Goal: Transaction & Acquisition: Purchase product/service

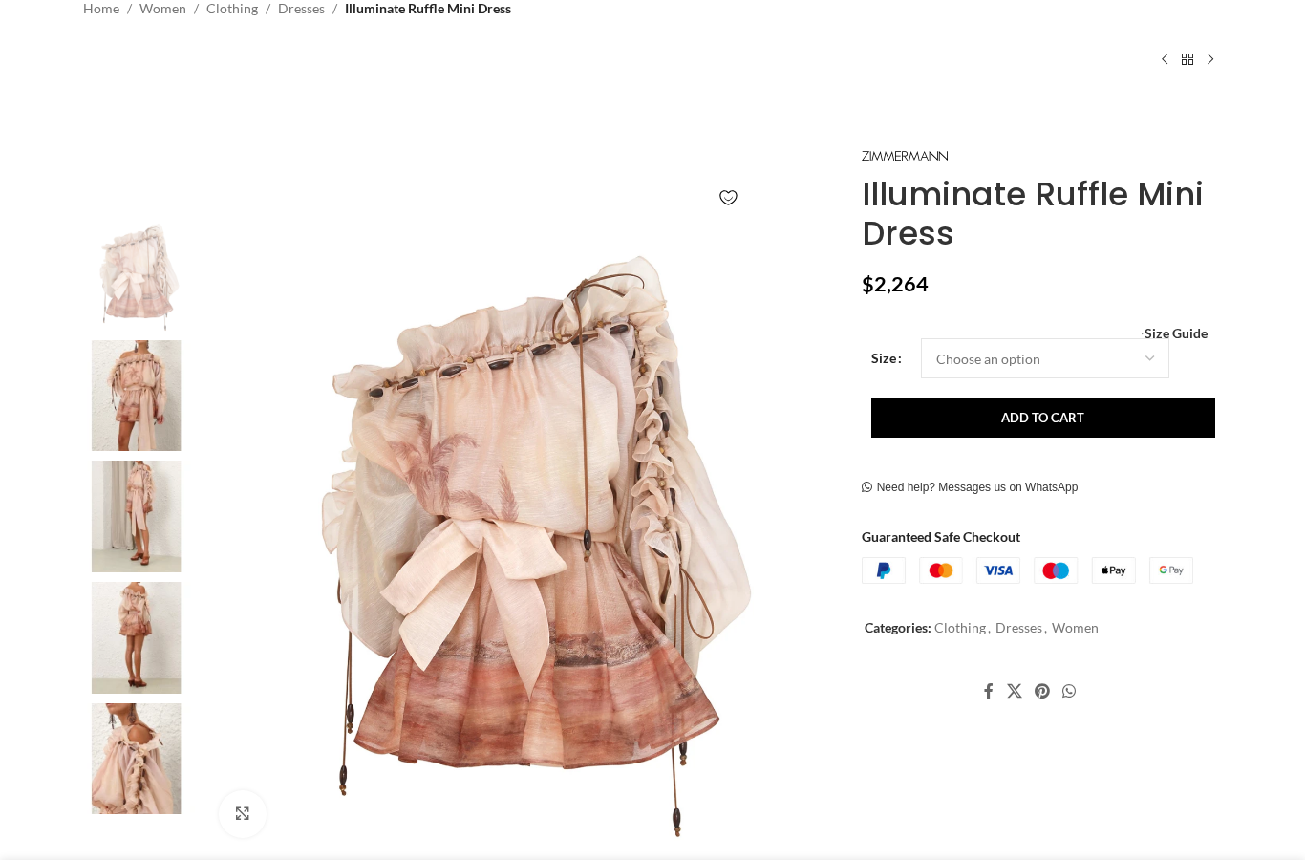
click at [897, 287] on bdi "$ 2,264" at bounding box center [895, 283] width 67 height 25
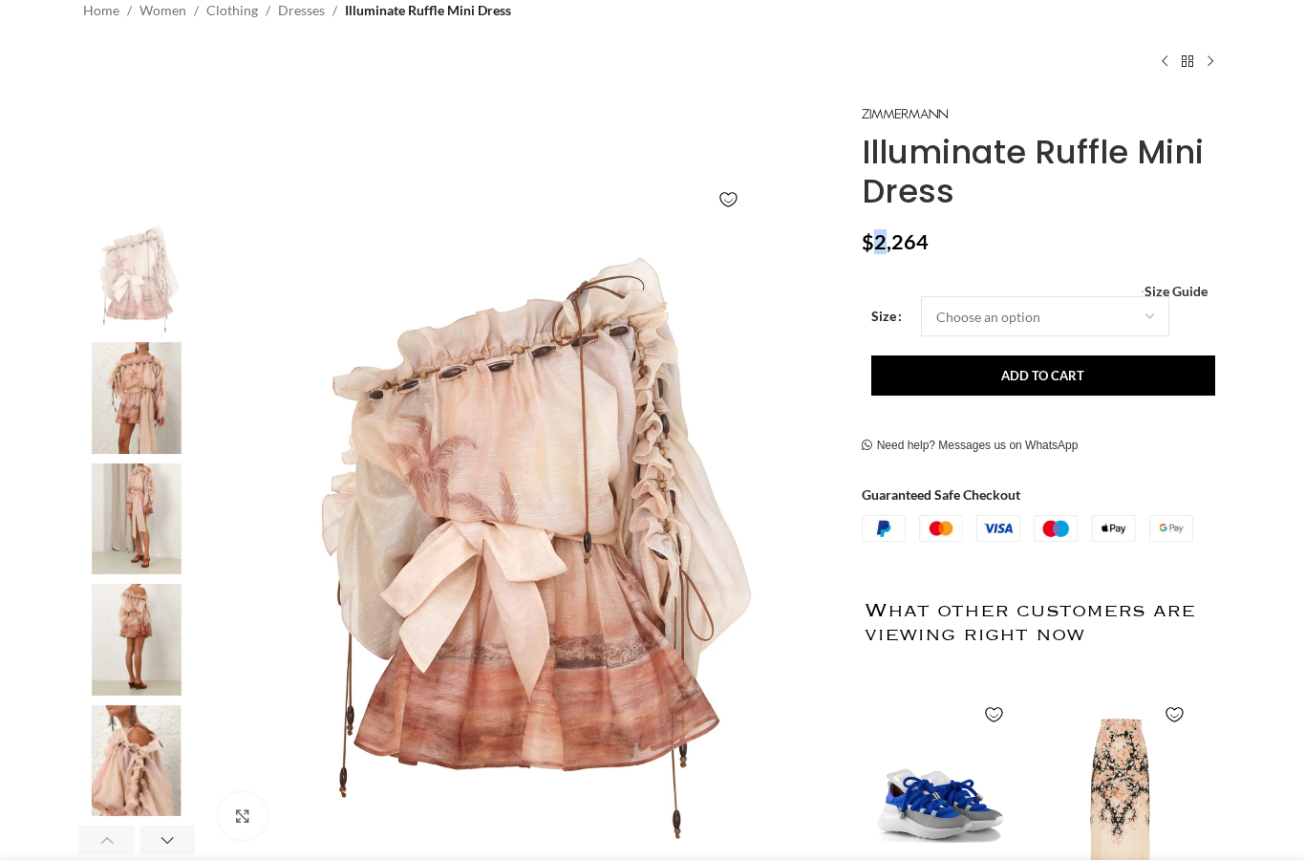
click at [1000, 258] on div "Illuminate Ruffle Mini Dress $ 2,264 Women's clothing size guide Women Clothing…" at bounding box center [1042, 631] width 360 height 1060
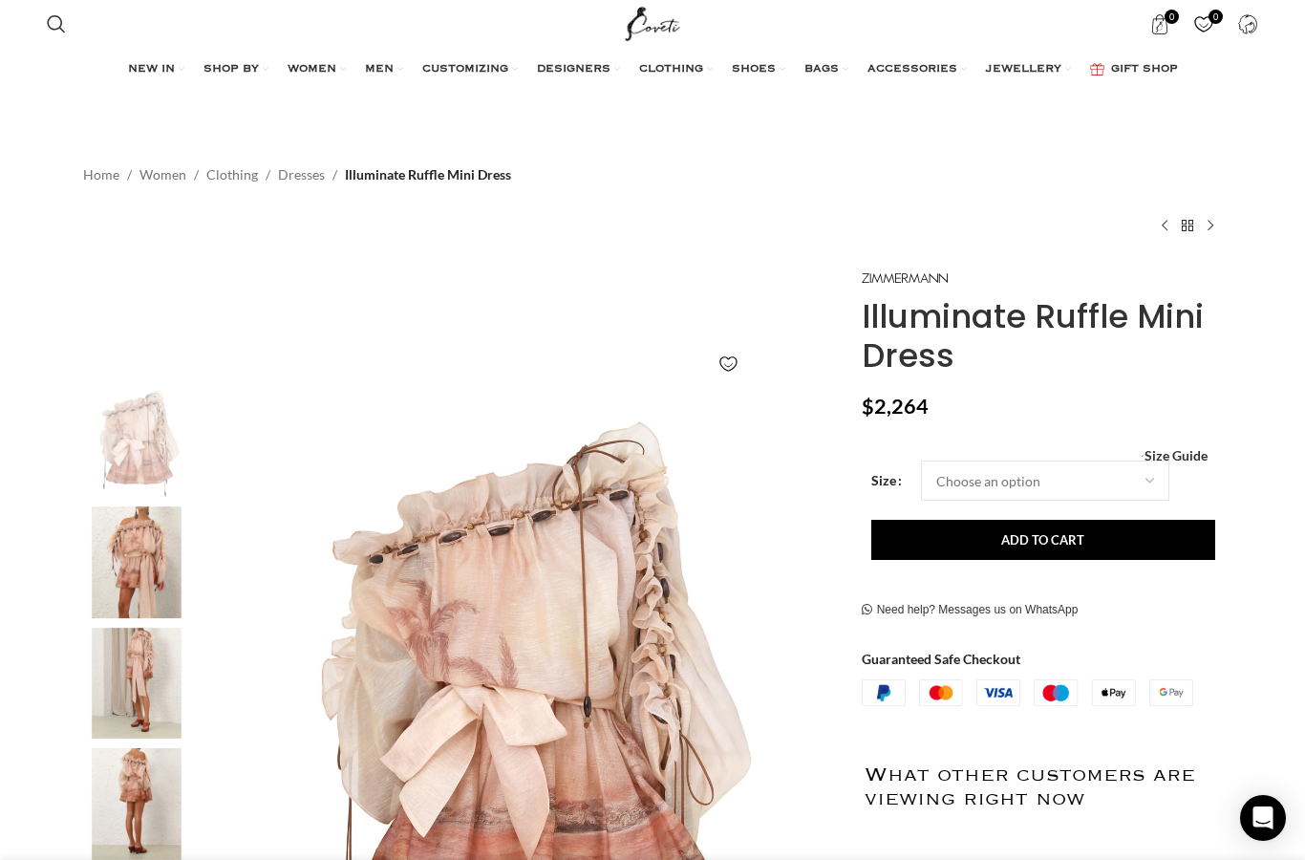
click at [160, 575] on img "2 / 8" at bounding box center [136, 562] width 117 height 112
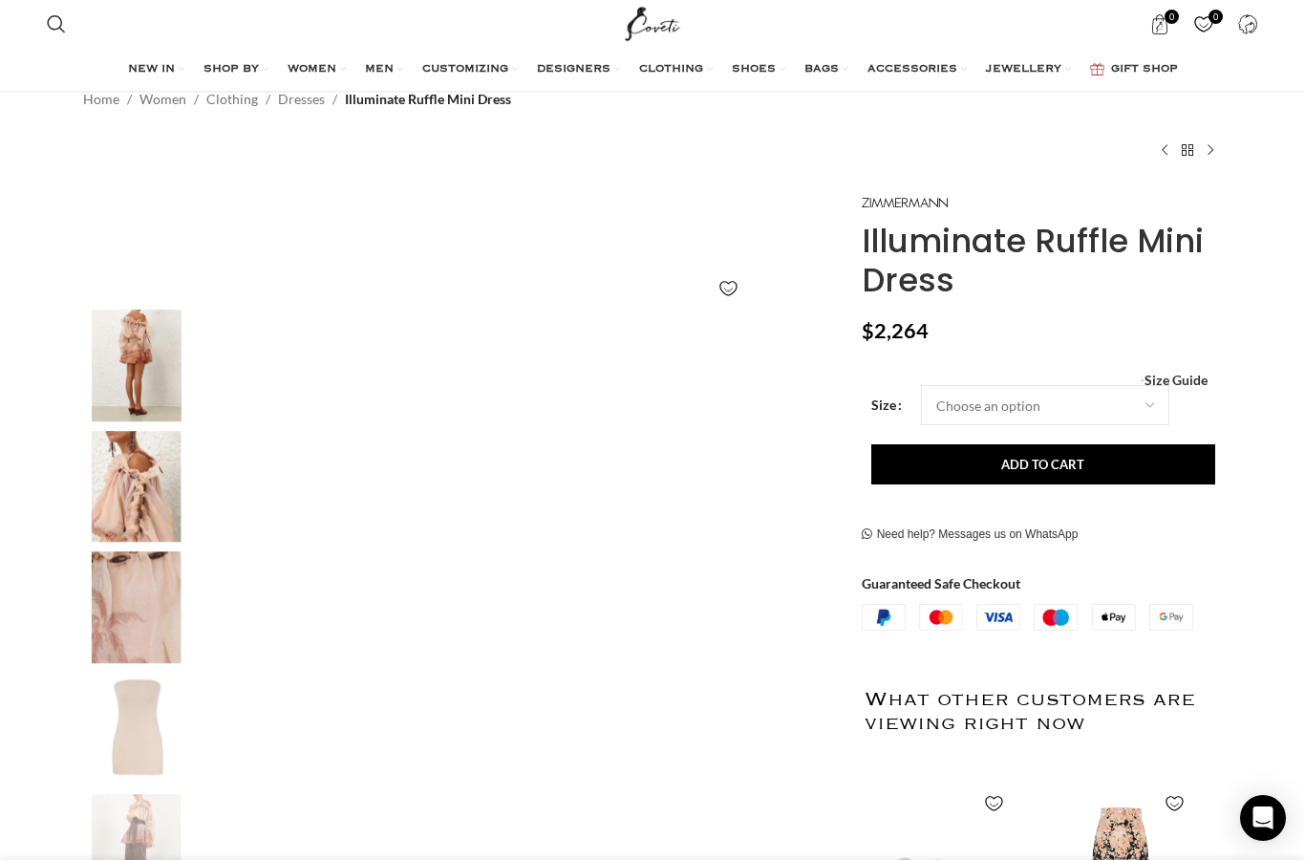
scroll to position [0, 1006]
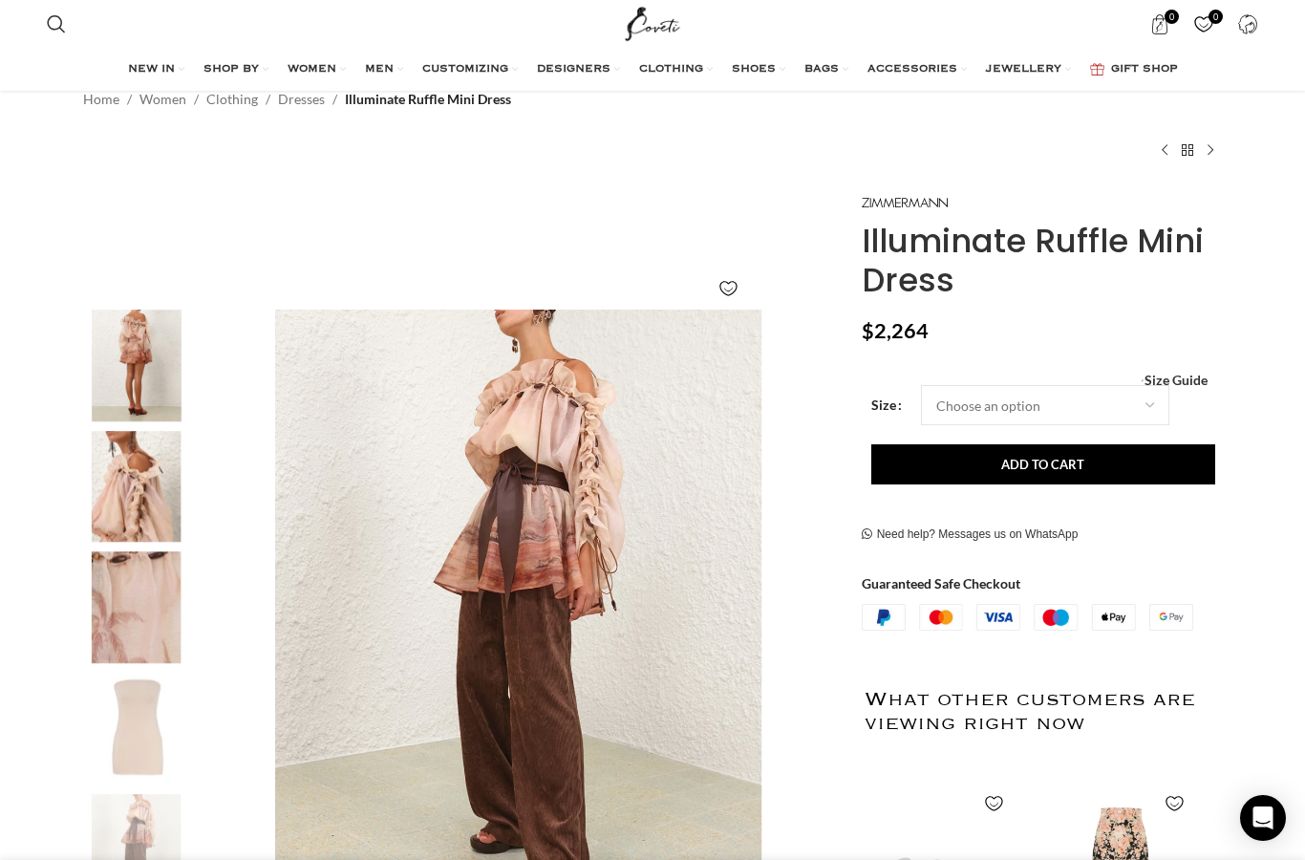
click at [149, 368] on img "4 / 8" at bounding box center [136, 365] width 117 height 112
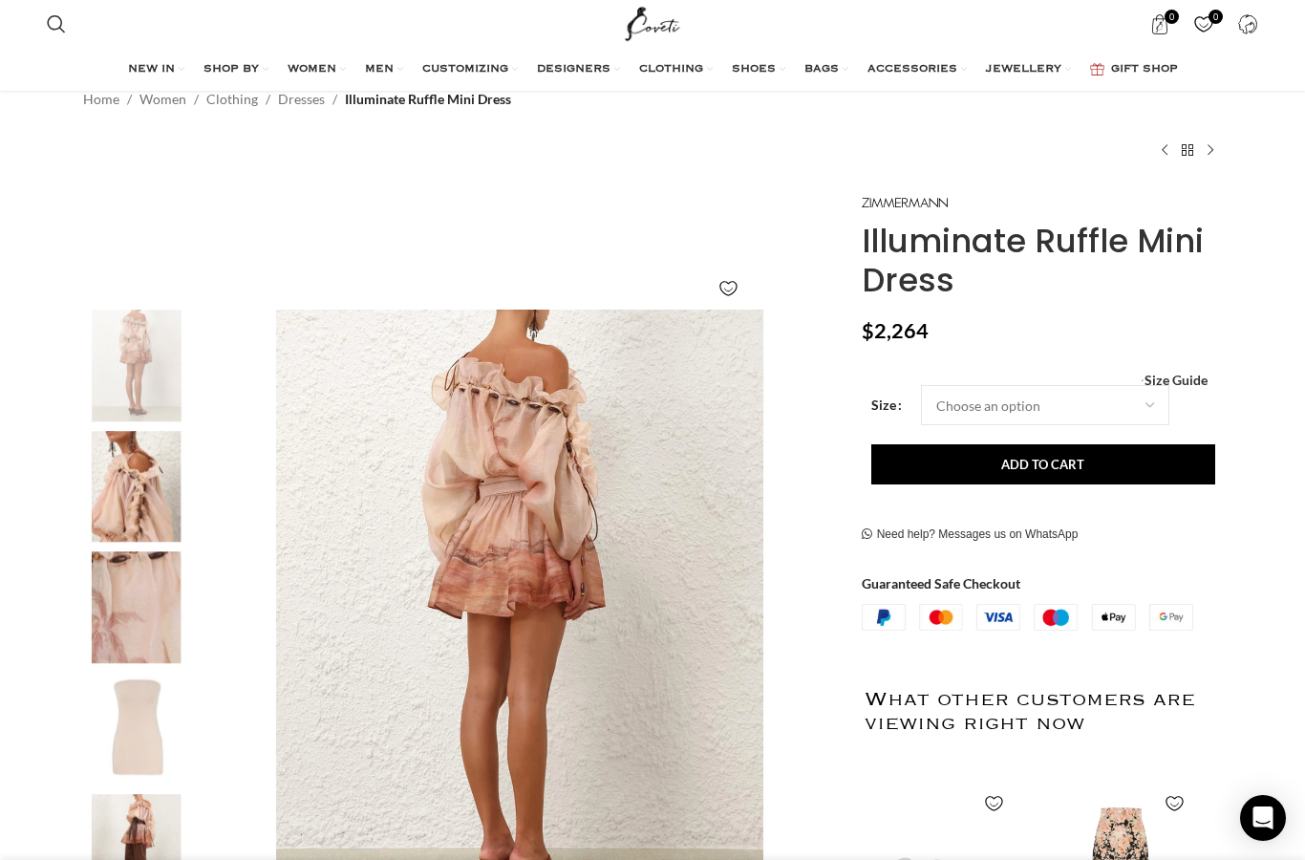
click at [160, 500] on img "5 / 8" at bounding box center [136, 487] width 117 height 112
click at [170, 391] on img "4 / 8" at bounding box center [136, 365] width 117 height 112
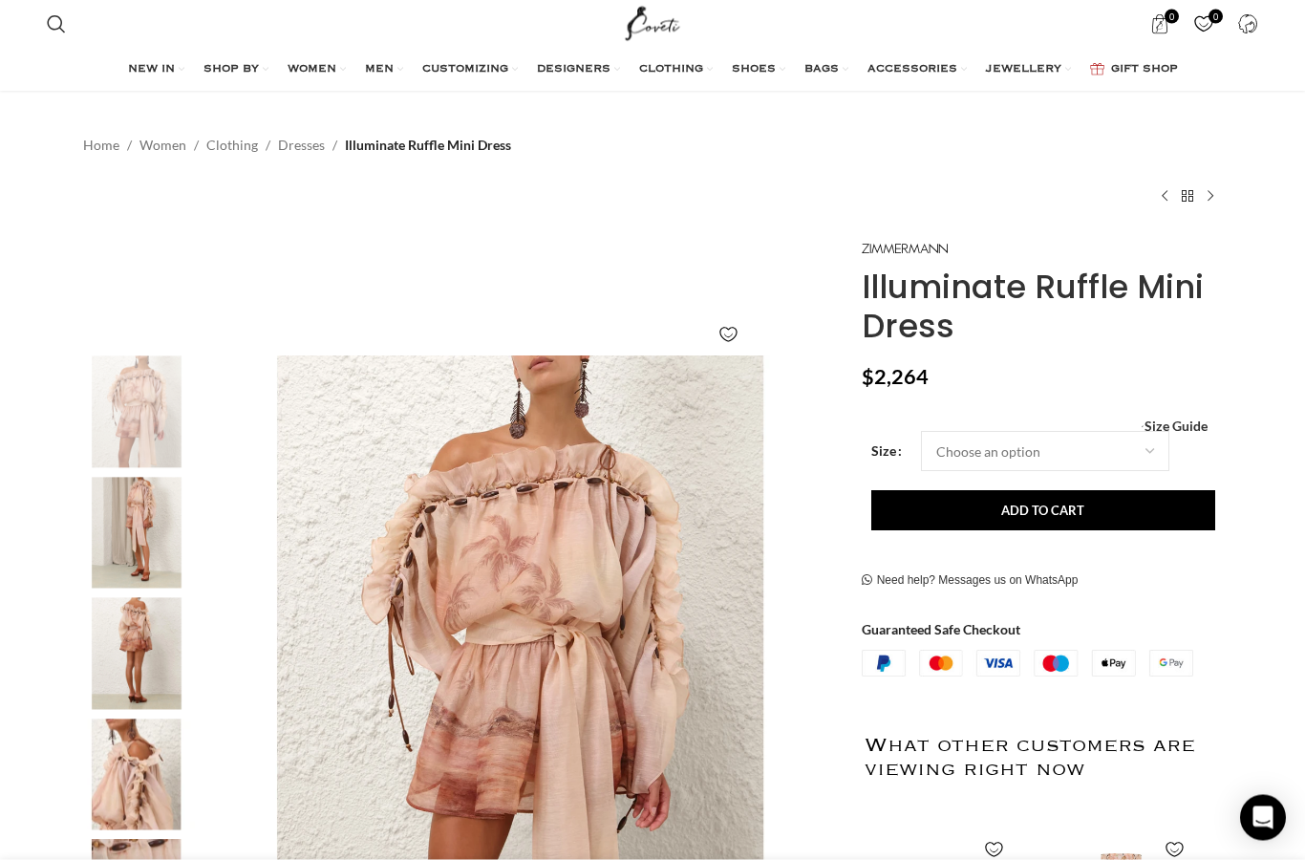
scroll to position [0, 0]
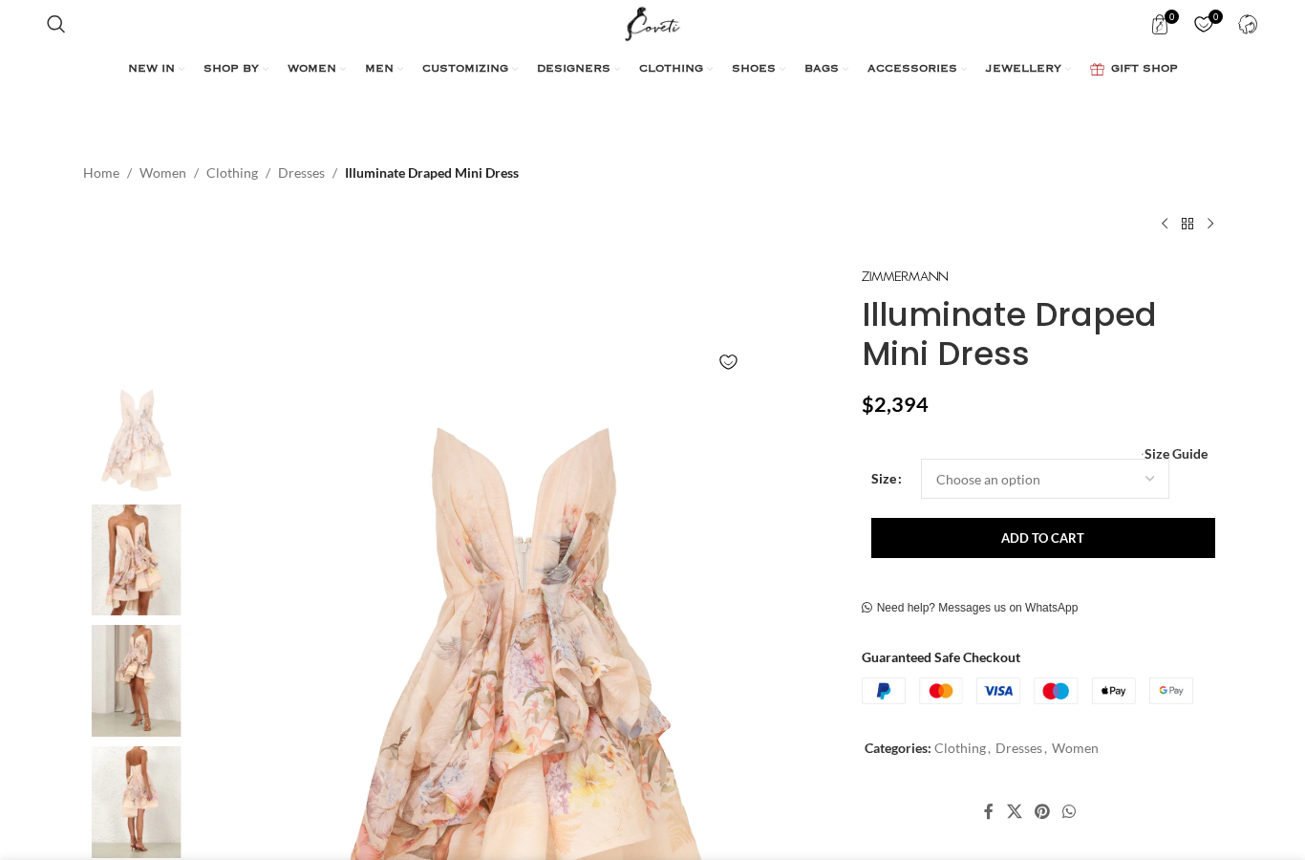
click at [138, 564] on img at bounding box center [136, 560] width 117 height 112
click at [157, 550] on img at bounding box center [136, 560] width 117 height 112
click at [141, 570] on img at bounding box center [136, 560] width 117 height 112
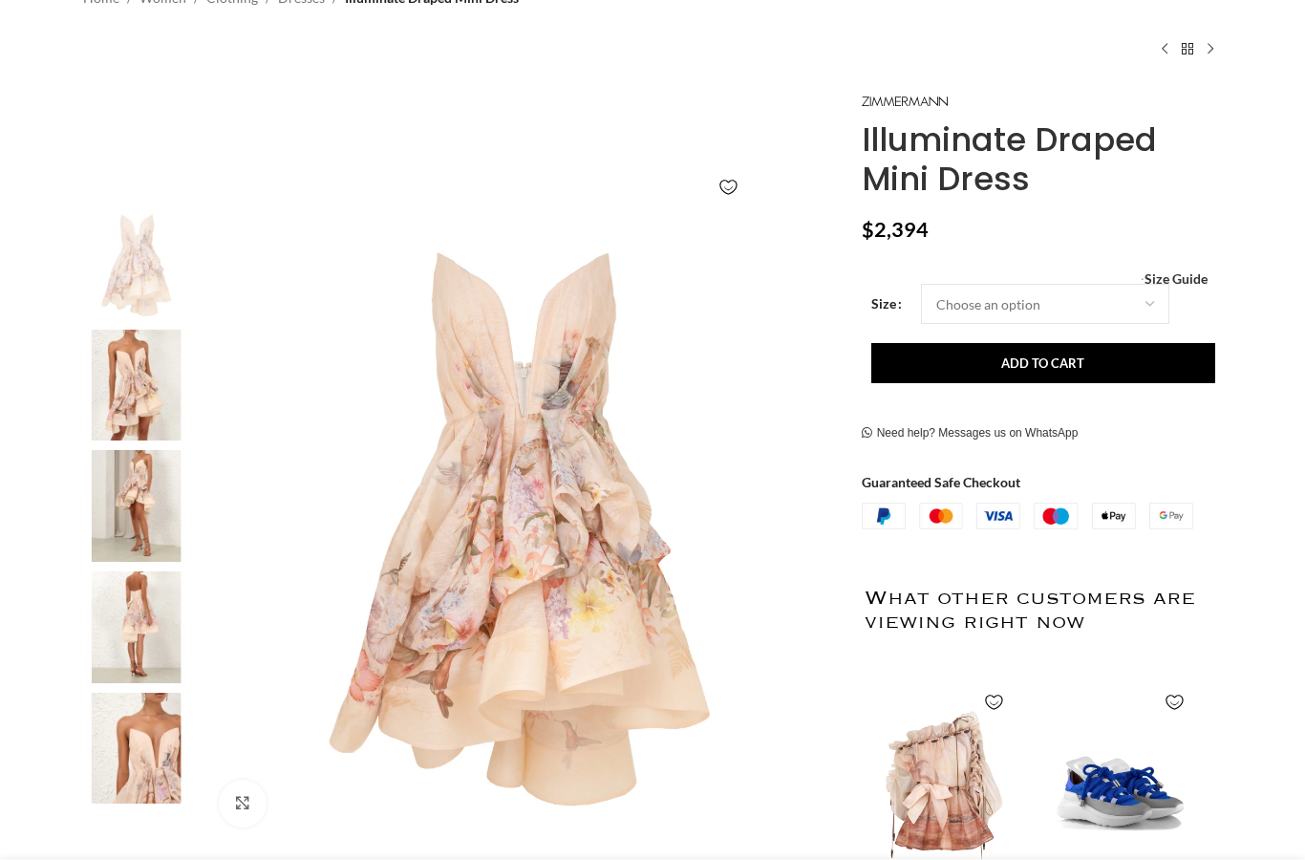
scroll to position [175, 0]
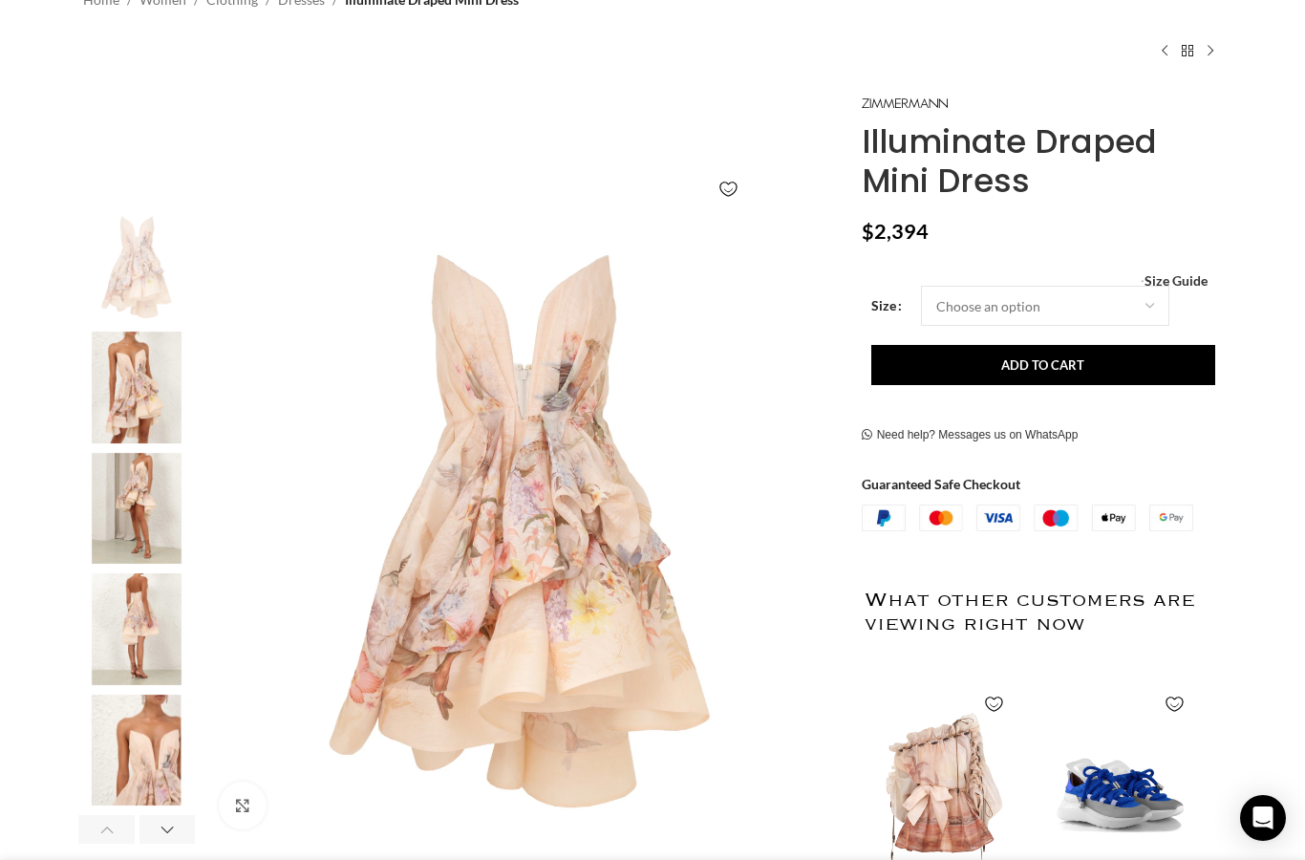
click at [819, 525] on div "Next slide" at bounding box center [843, 527] width 48 height 48
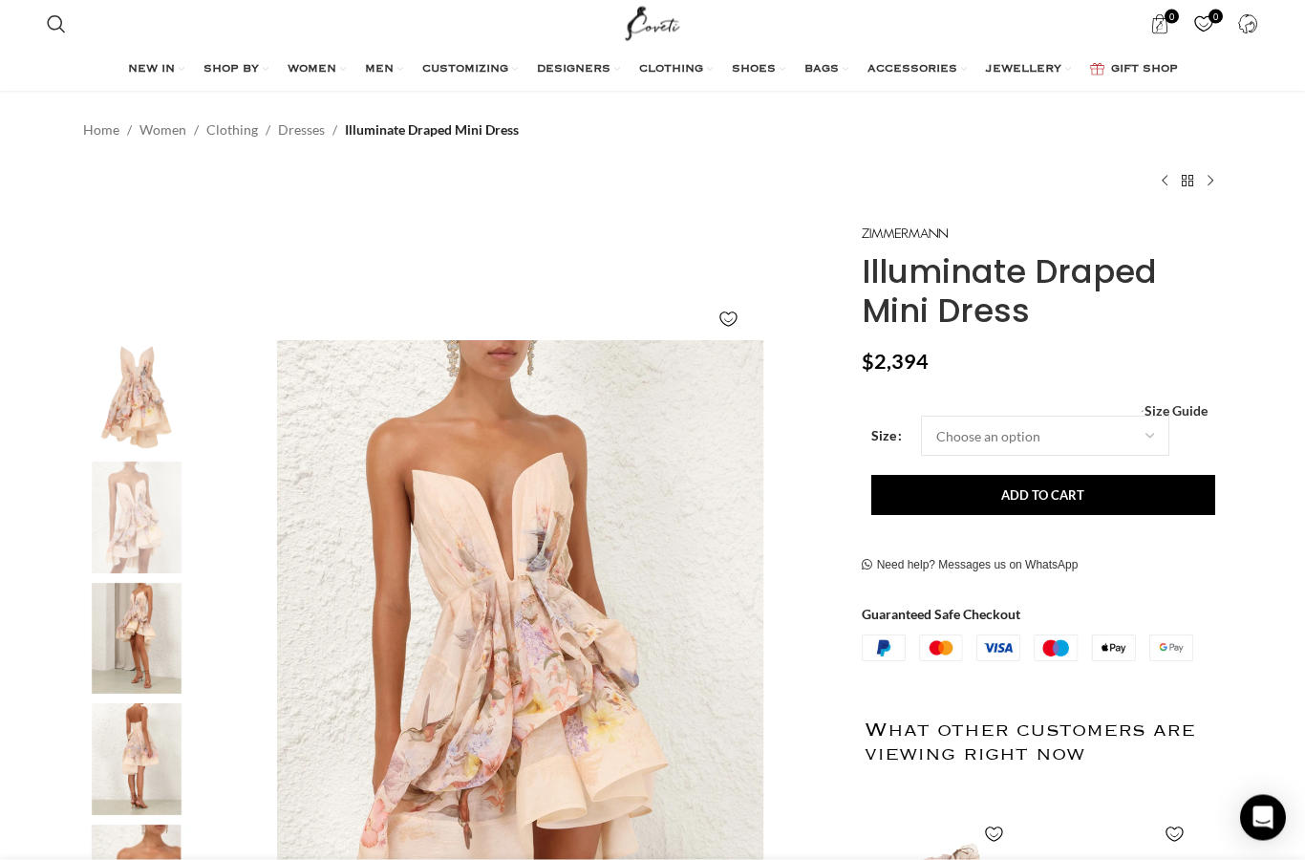
scroll to position [0, 0]
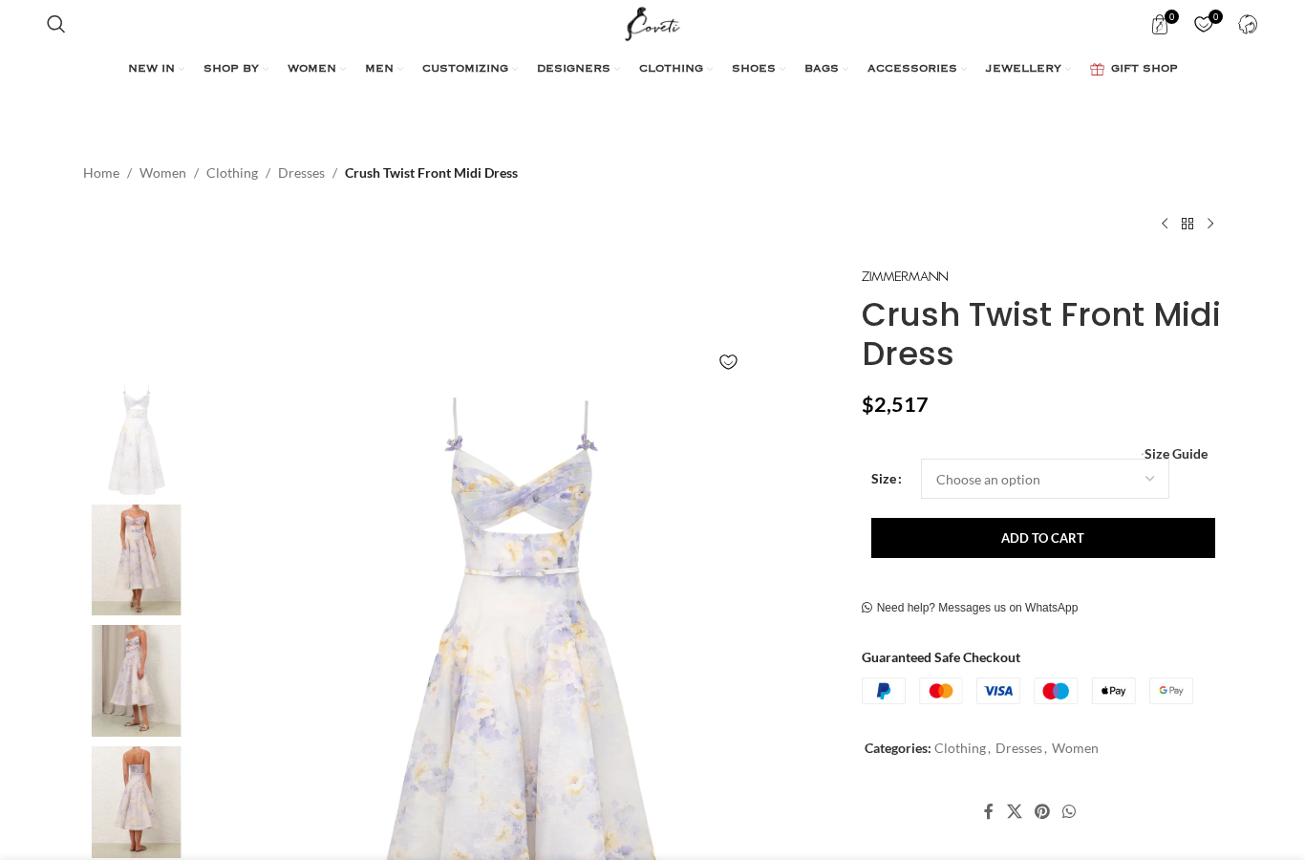
click at [158, 563] on img at bounding box center [136, 560] width 117 height 112
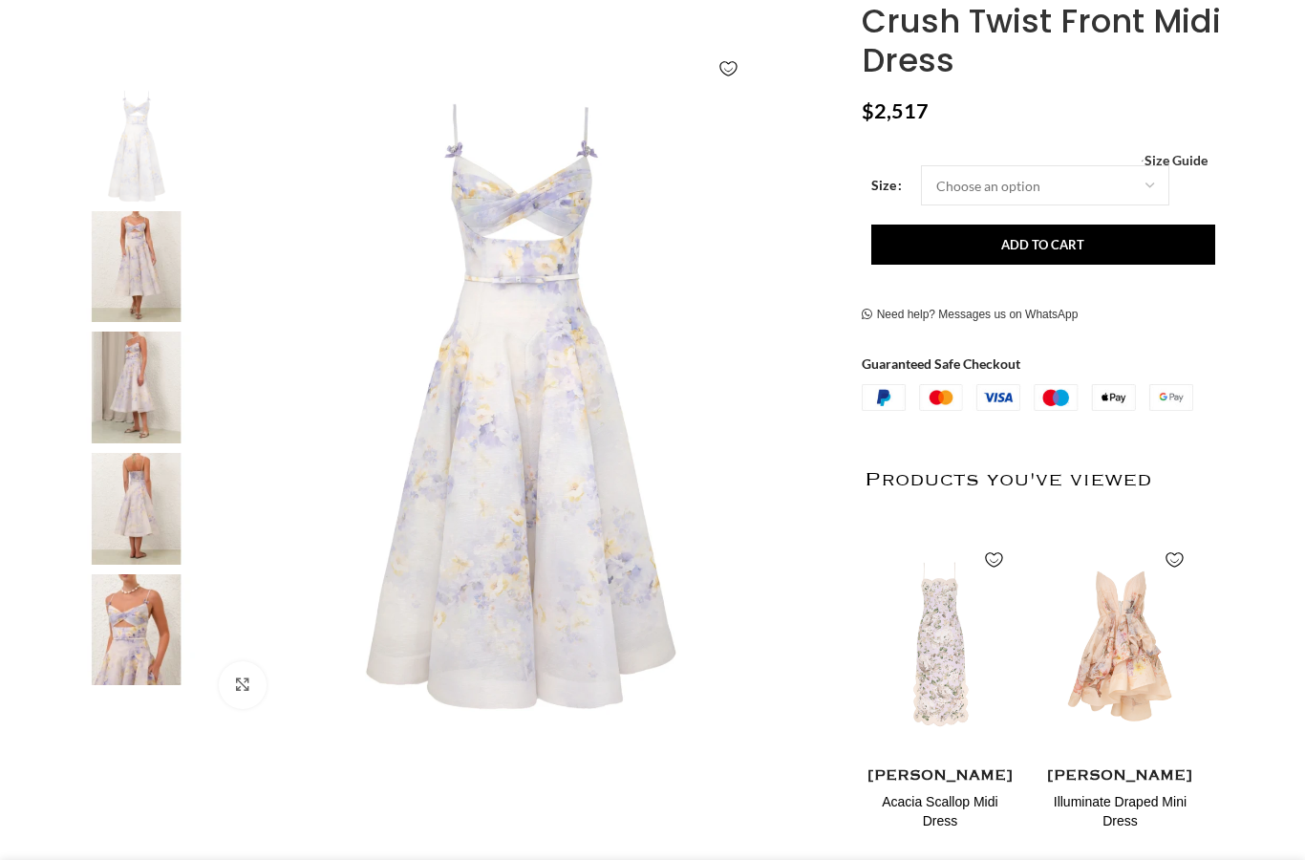
scroll to position [315, 0]
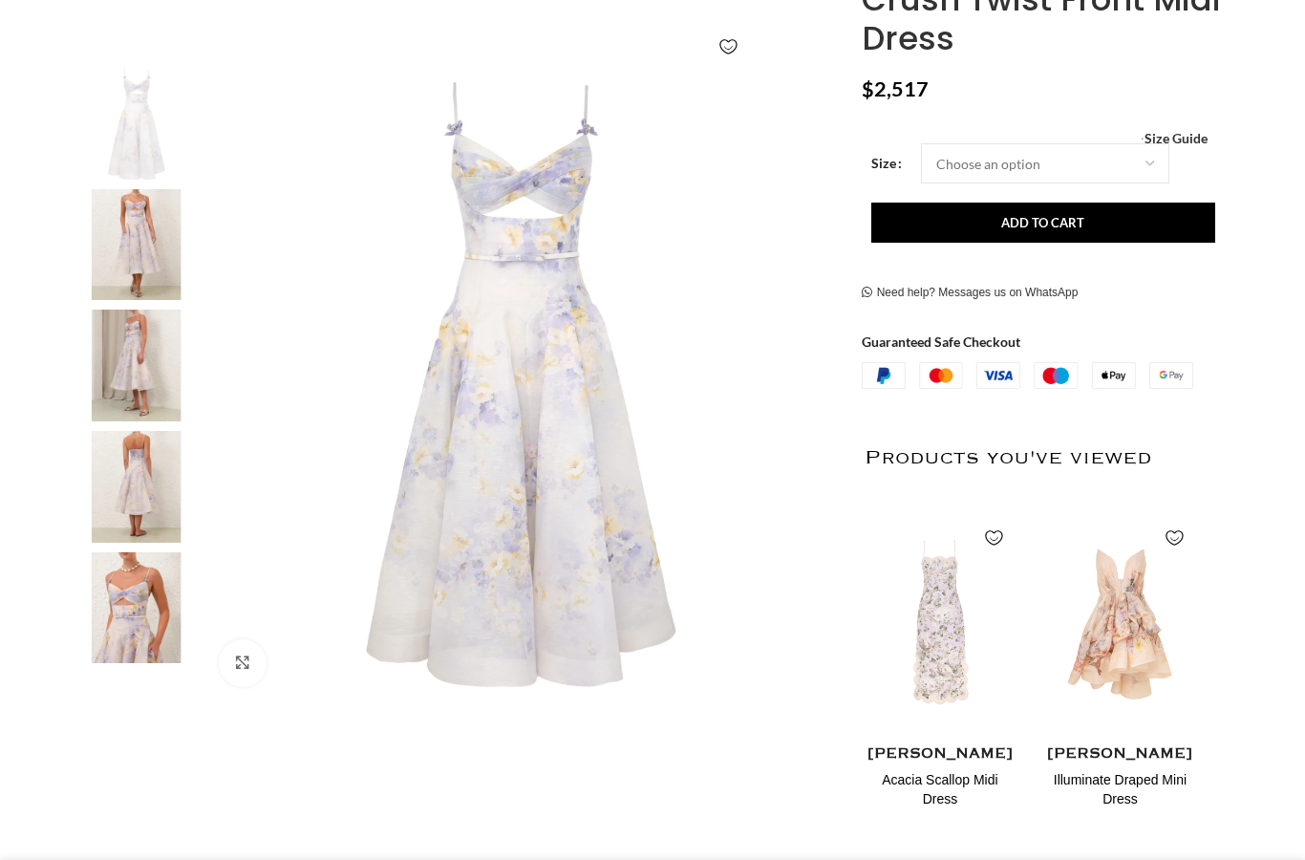
click at [539, 478] on img at bounding box center [520, 384] width 633 height 633
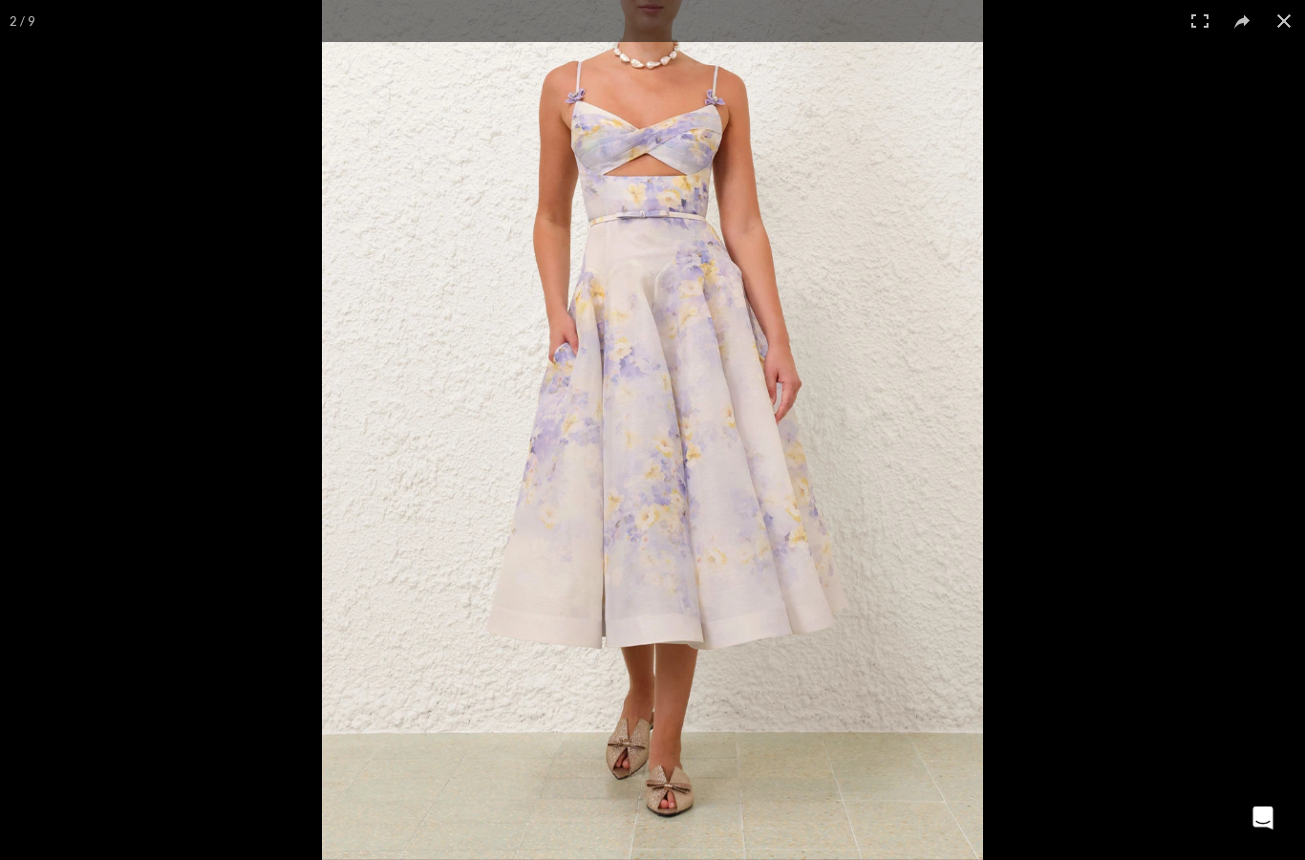
scroll to position [0, 402]
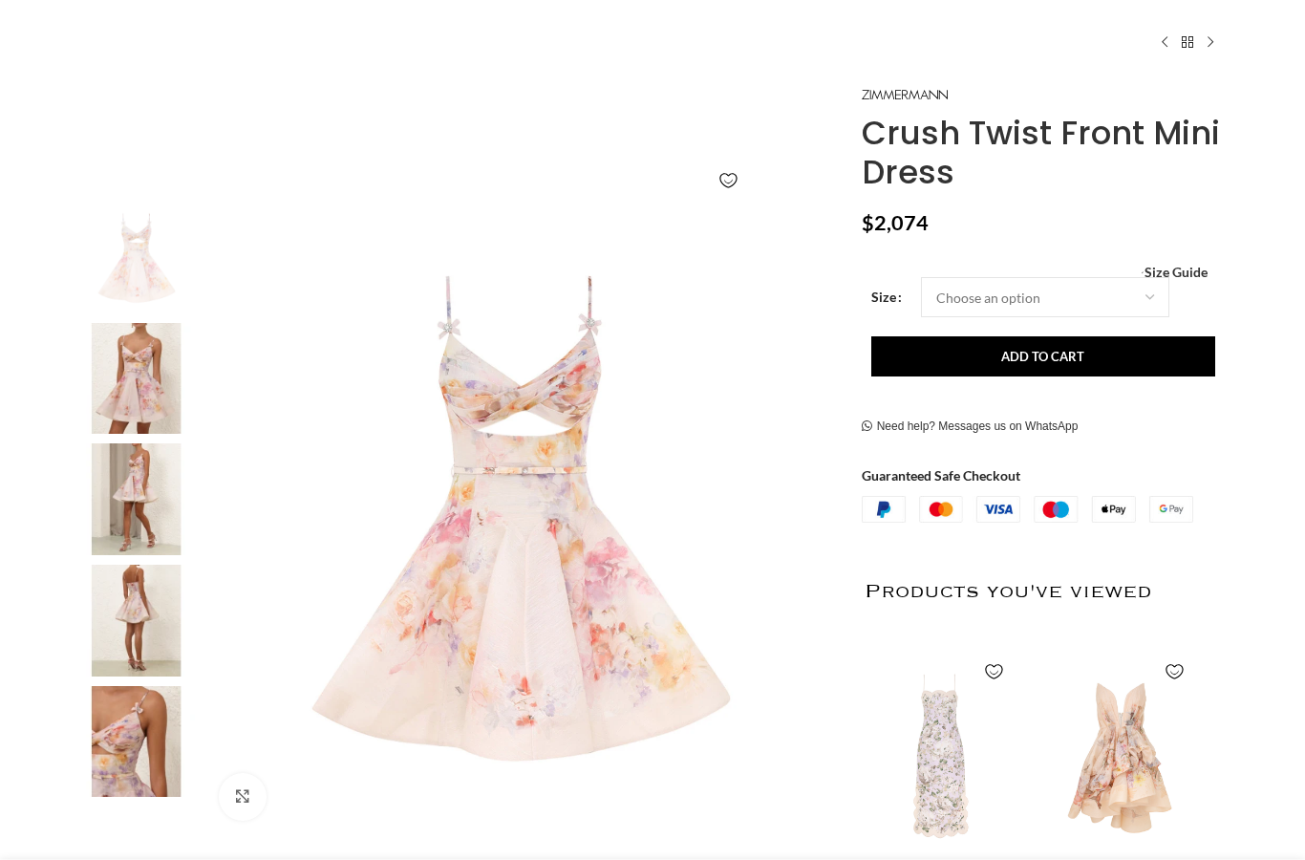
scroll to position [181, 0]
click at [140, 375] on img at bounding box center [136, 379] width 117 height 112
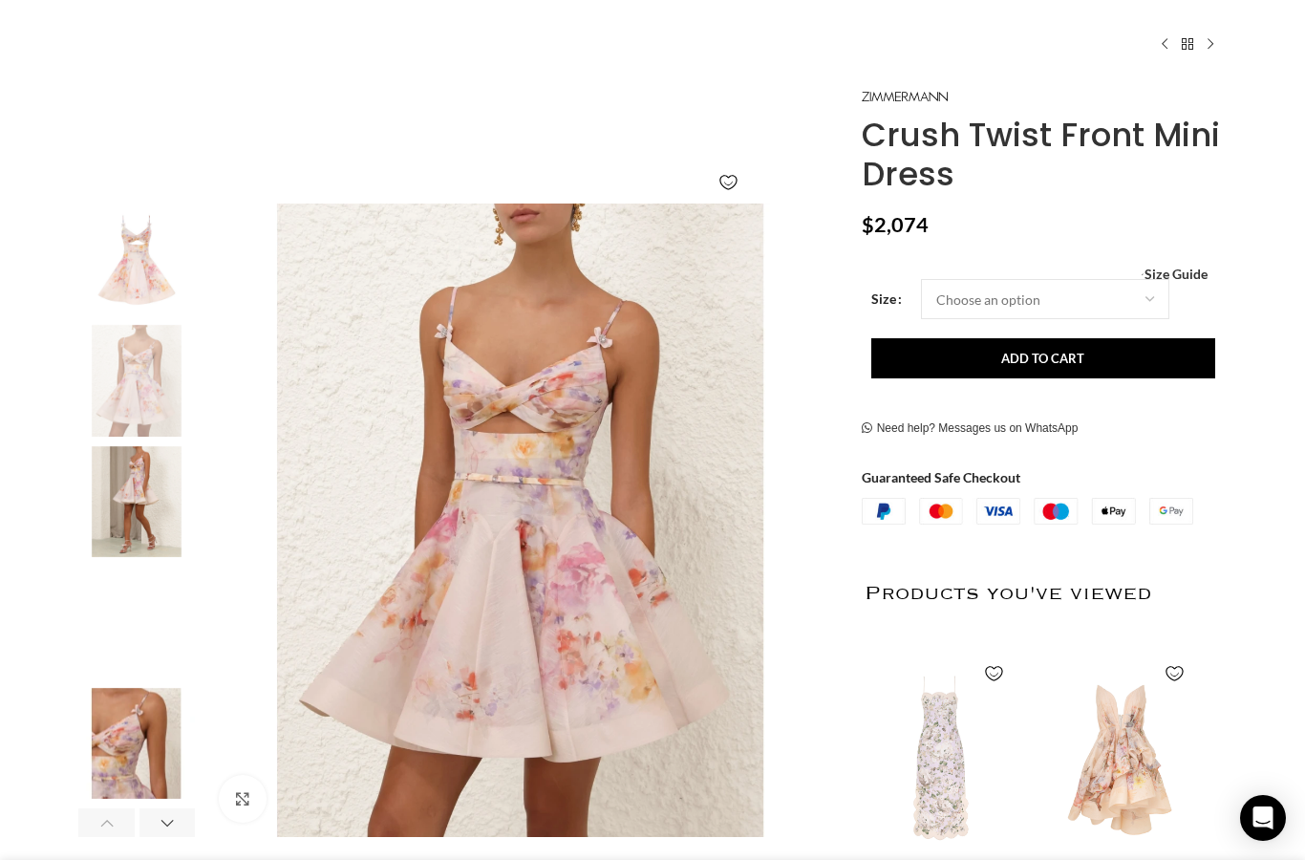
click at [151, 351] on img "2 / 8" at bounding box center [136, 381] width 117 height 112
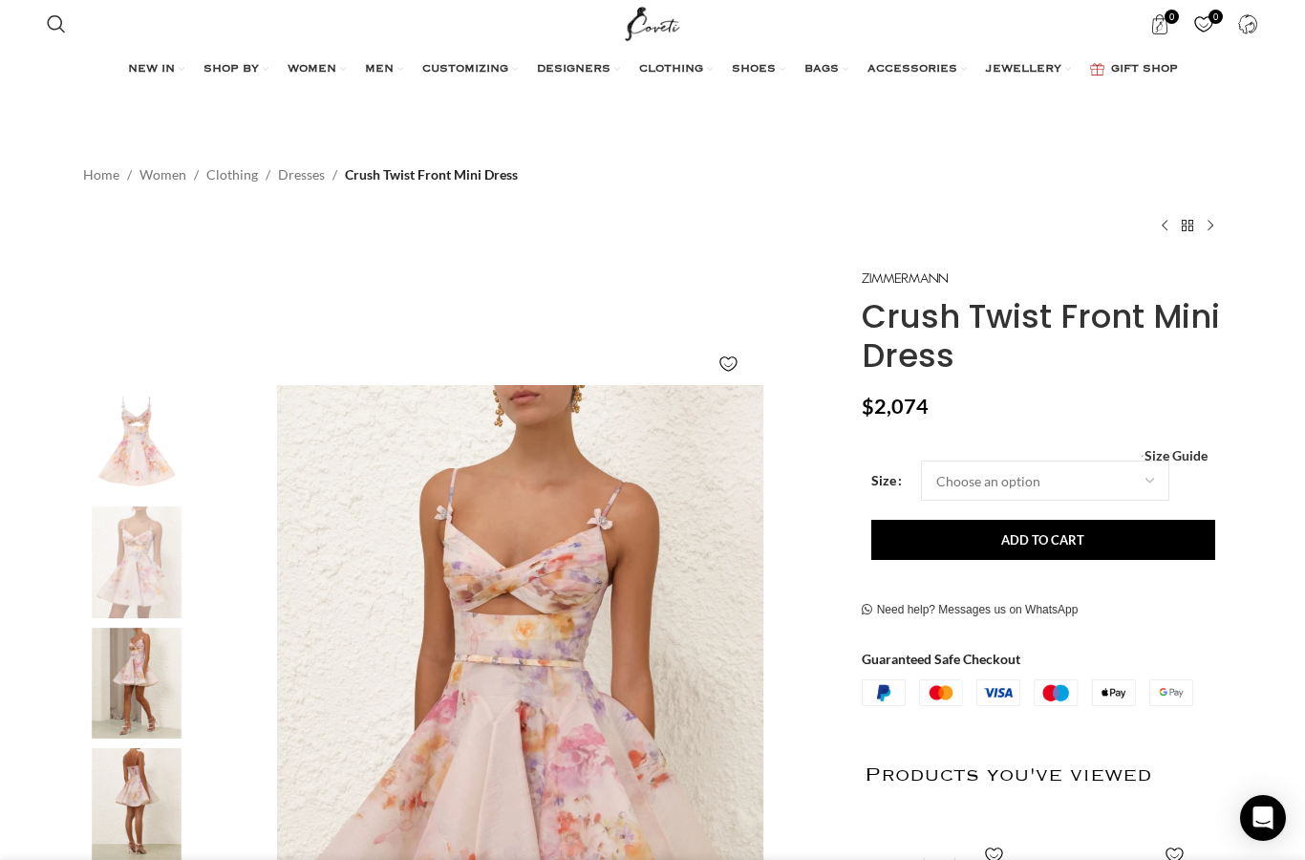
scroll to position [0, 402]
click at [963, 481] on select "Choose an option 6 UK 8 UK 10 UK 12 UK 14 UK 16 UK" at bounding box center [1045, 480] width 248 height 40
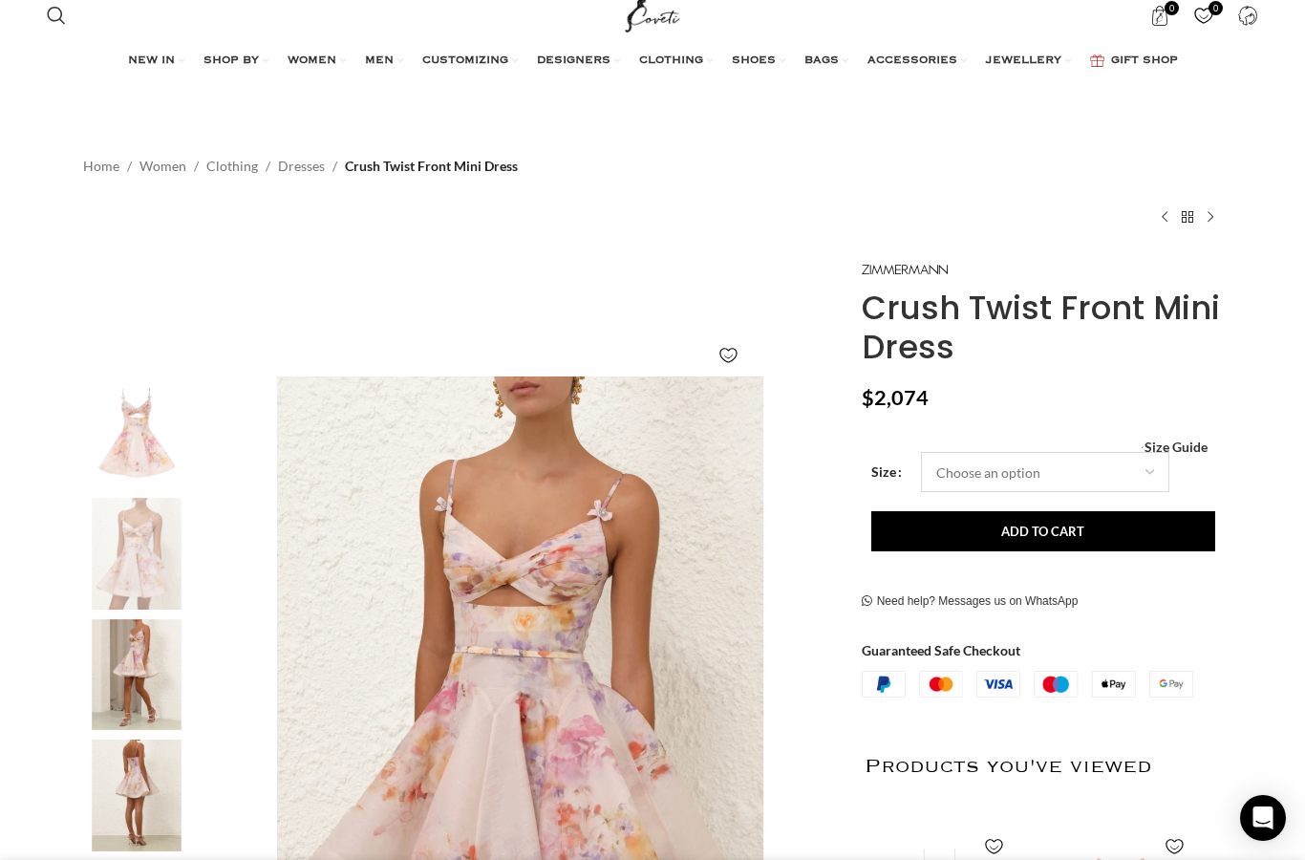
select select "6-uk"
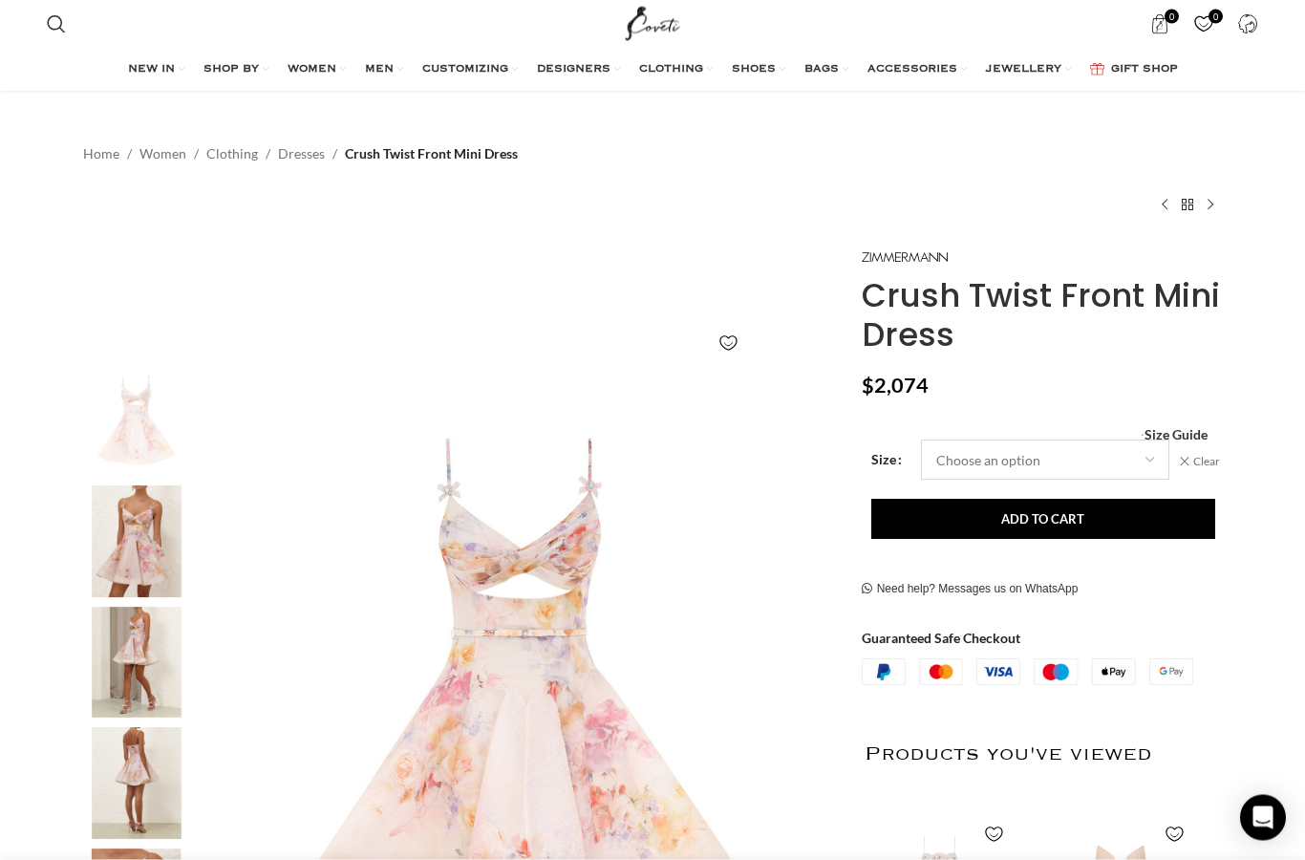
scroll to position [0, 0]
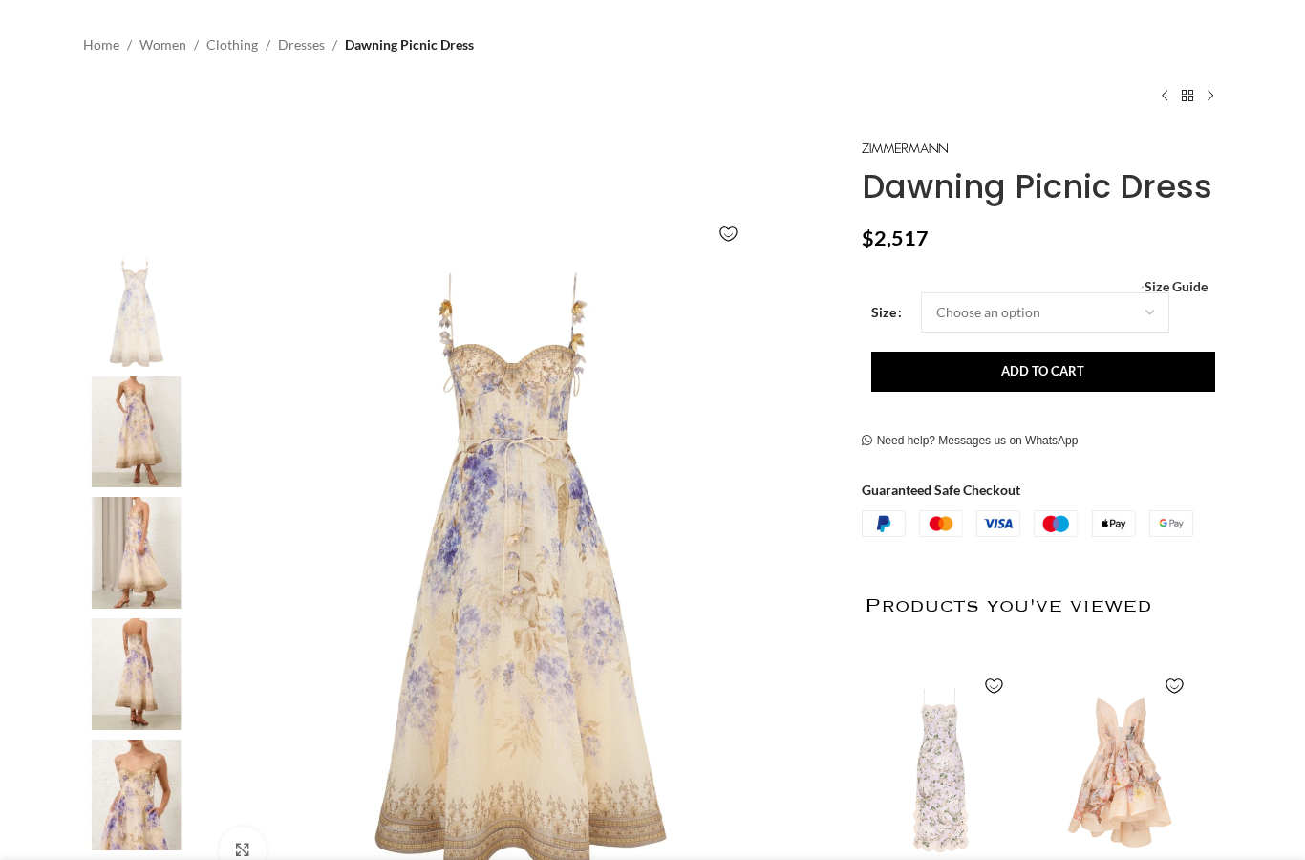
click at [164, 440] on img at bounding box center [136, 432] width 117 height 112
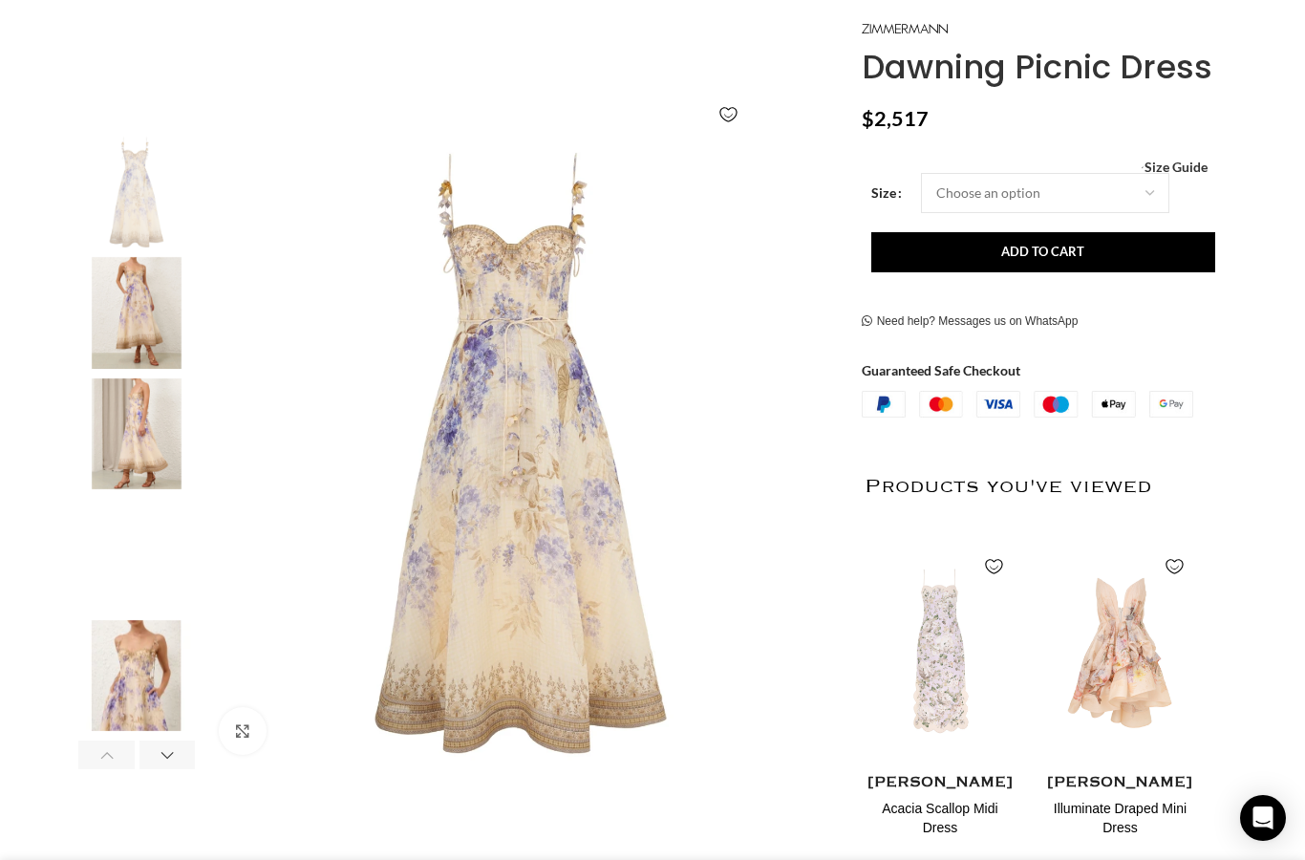
scroll to position [0, 202]
click at [819, 441] on div "Next slide" at bounding box center [843, 453] width 48 height 48
